Goal: Task Accomplishment & Management: Use online tool/utility

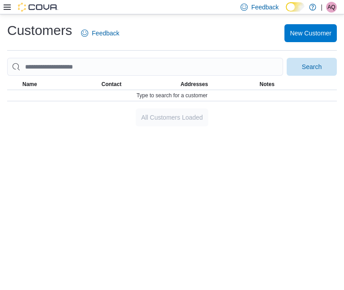
click at [7, 7] on icon at bounding box center [7, 7] width 7 height 7
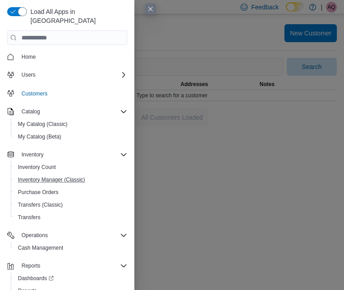
scroll to position [10, 0]
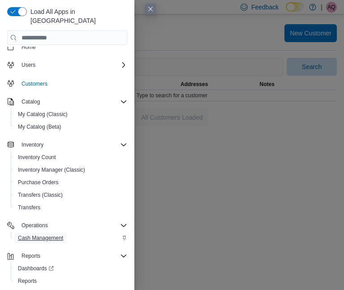
click at [37, 234] on span "Cash Management" at bounding box center [40, 237] width 45 height 7
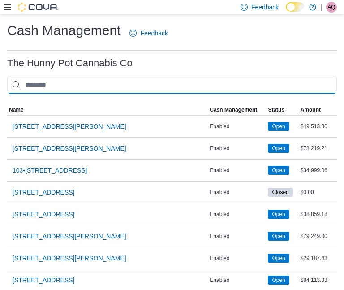
click at [74, 83] on input "This is a search bar. As you type, the results lower in the page will automatic…" at bounding box center [172, 85] width 330 height 18
type input "**"
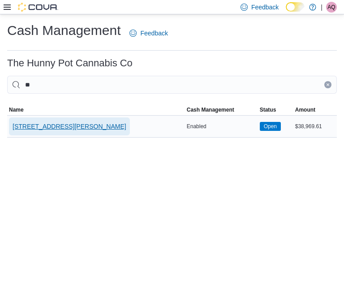
click at [64, 127] on span "[STREET_ADDRESS][PERSON_NAME]" at bounding box center [70, 126] width 114 height 9
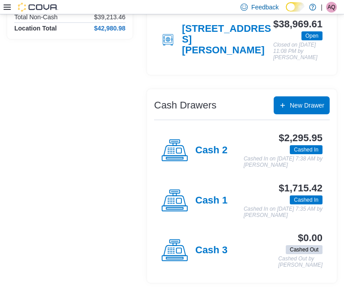
scroll to position [118, 0]
click at [209, 145] on h4 "Cash 2" at bounding box center [211, 151] width 32 height 12
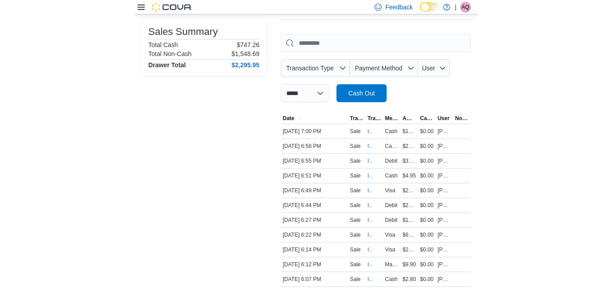
scroll to position [119, 0]
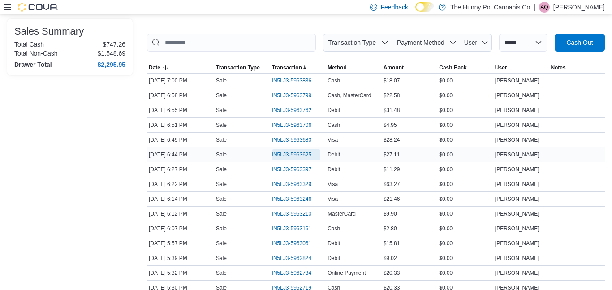
click at [299, 155] on span "IN5LJ3-5963625" at bounding box center [292, 154] width 40 height 7
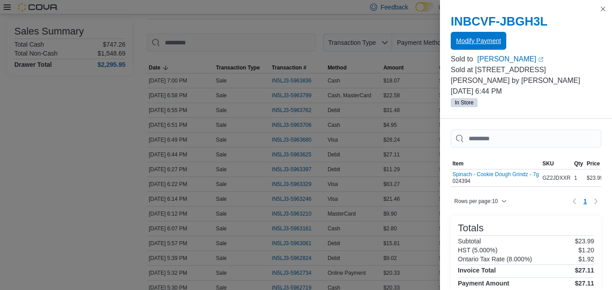
click at [344, 43] on span "Modify Payment" at bounding box center [478, 40] width 45 height 9
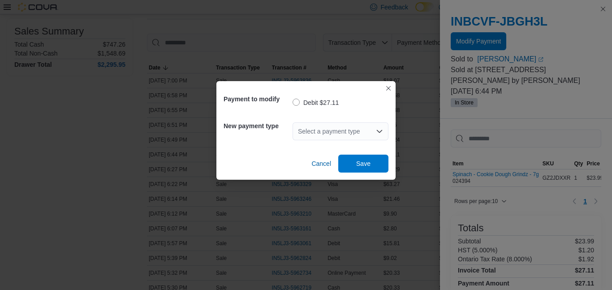
click at [309, 134] on div "Select a payment type" at bounding box center [341, 131] width 96 height 18
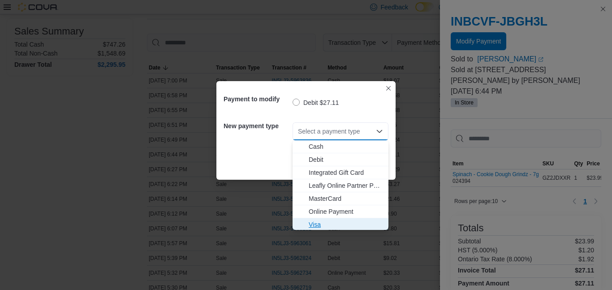
click at [317, 224] on span "Visa" at bounding box center [346, 224] width 74 height 9
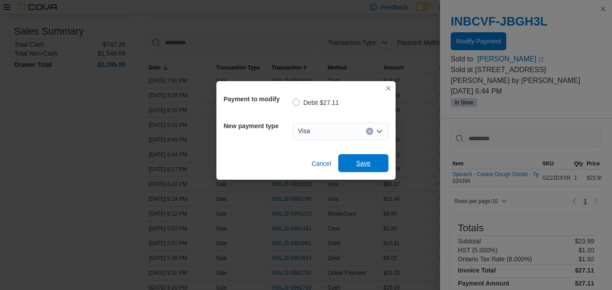
click at [344, 164] on span "Save" at bounding box center [363, 163] width 14 height 9
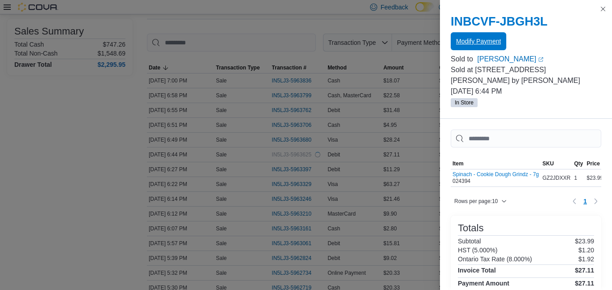
scroll to position [0, 0]
click at [344, 10] on button "Close this dialog" at bounding box center [603, 8] width 11 height 11
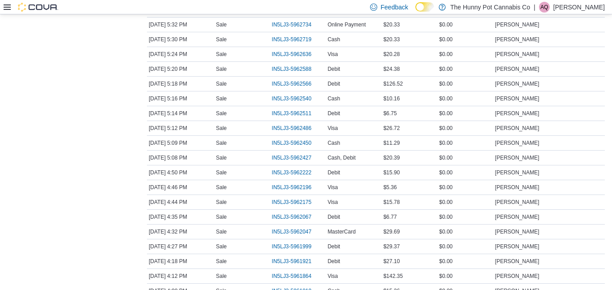
scroll to position [372, 0]
